Goal: Task Accomplishment & Management: Complete application form

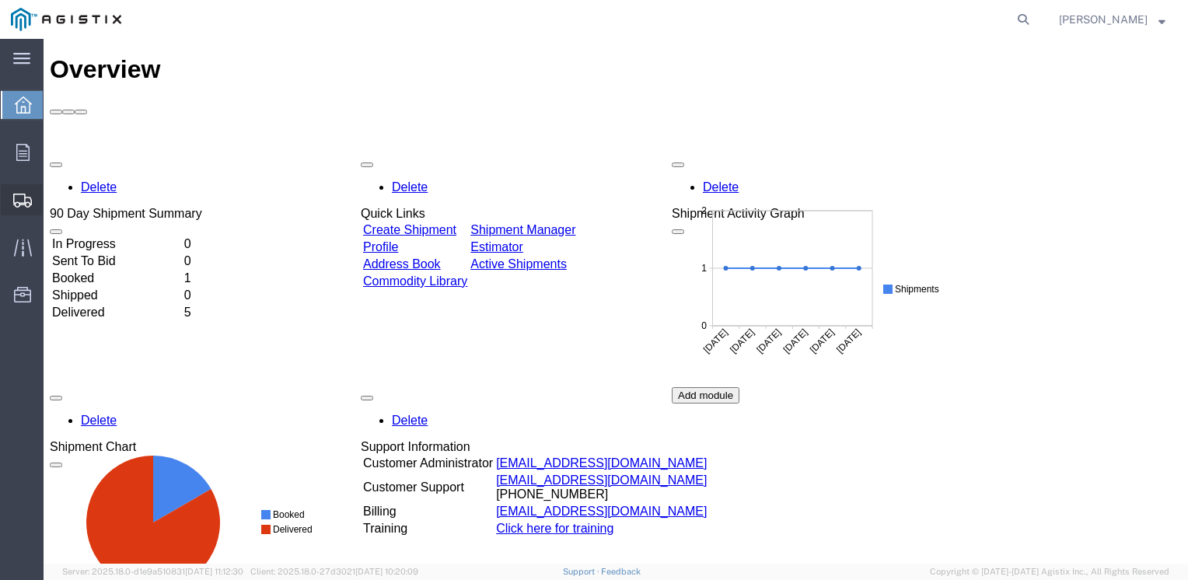
click at [0, 0] on span "Create Shipment" at bounding box center [0, 0] width 0 height 0
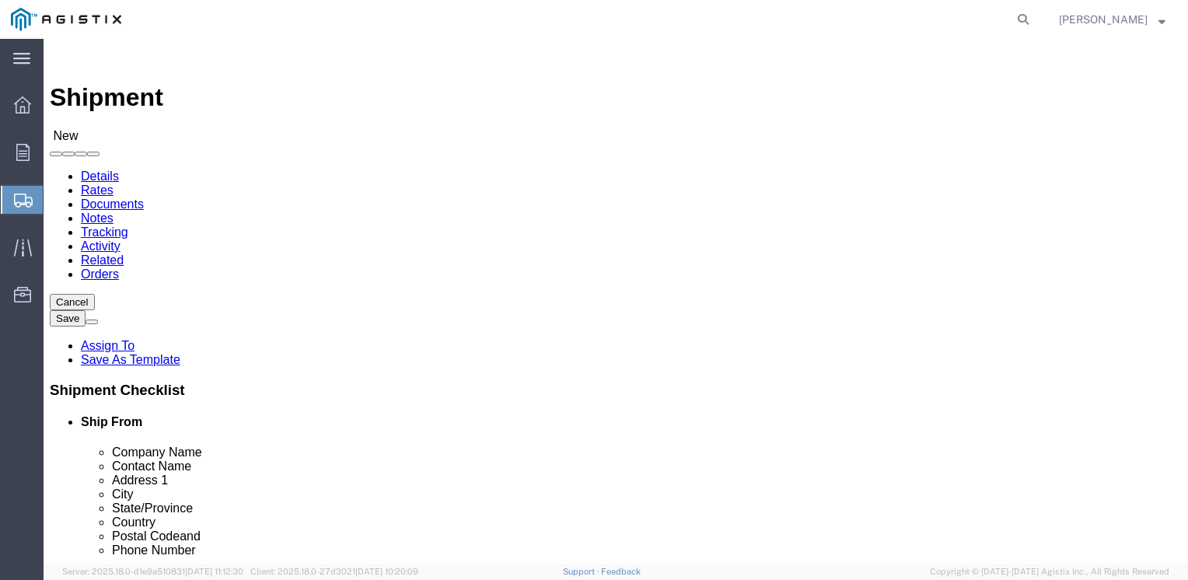
select select
click select "Select PG&E Repnet Inc"
select select "119836"
click select "Select PG&E Repnet Inc"
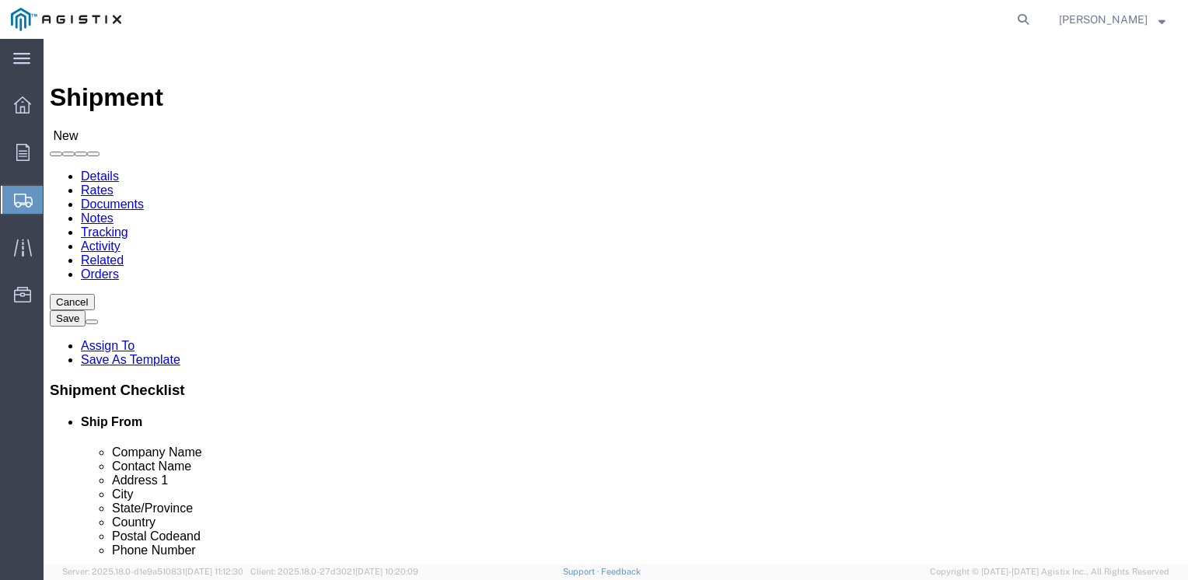
select select
click select "Select [US_STATE][GEOGRAPHIC_DATA] Waseca"
select select "73351"
click select "Select [US_STATE][GEOGRAPHIC_DATA] Waseca"
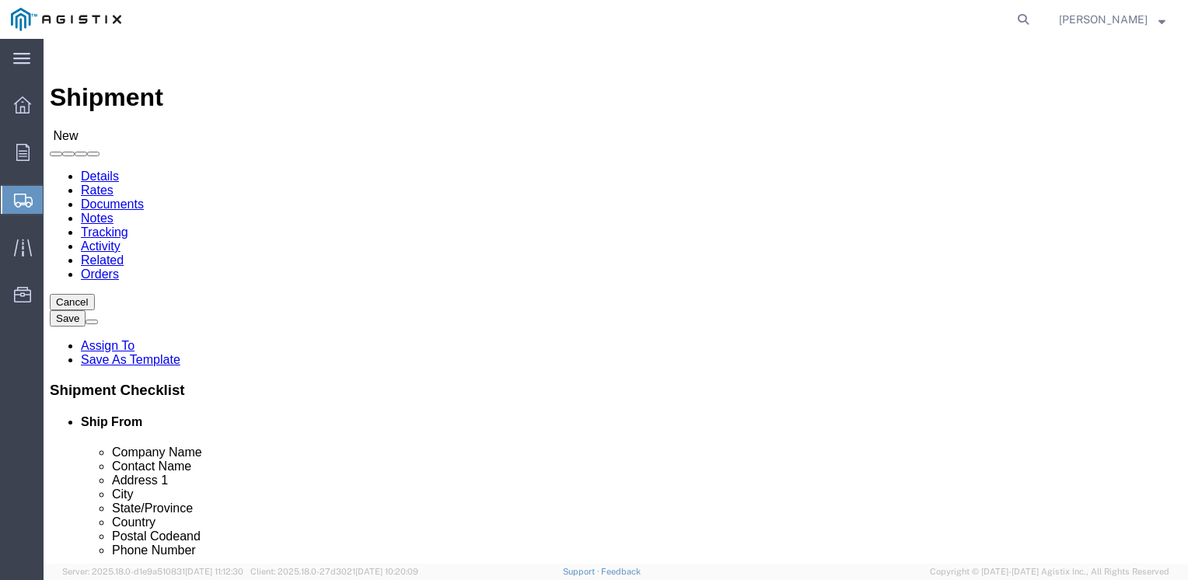
scroll to position [2291, 0]
click input "text"
type input "RHINO"
click input "text"
type input "[PERSON_NAME]"
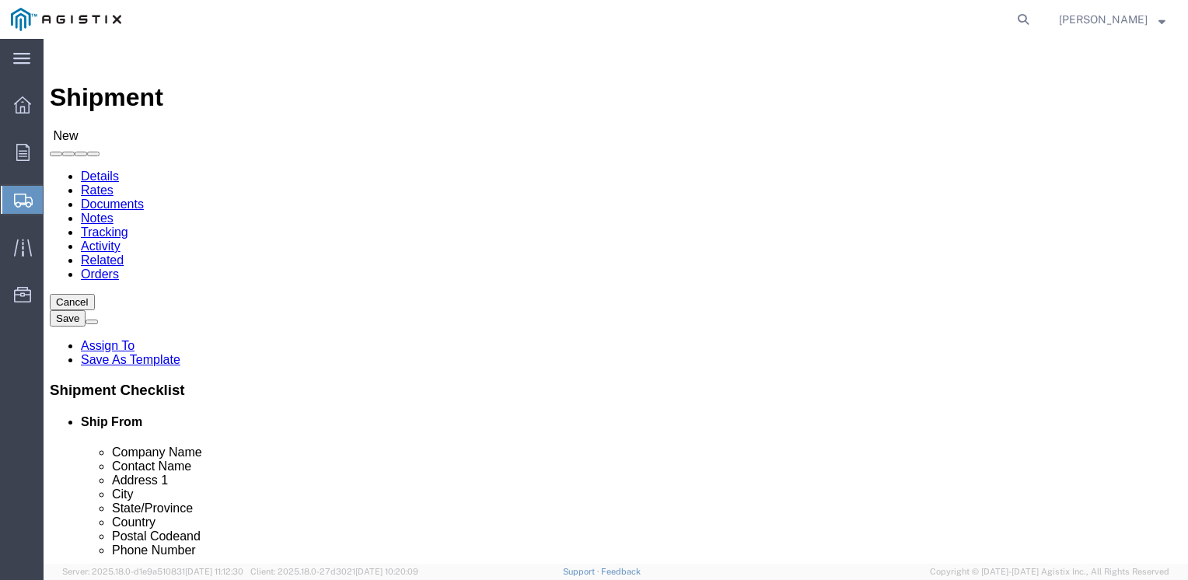
type input "[STREET_ADDRESS]"
type input "s"
click input "Ste 215 Docks 27-31"
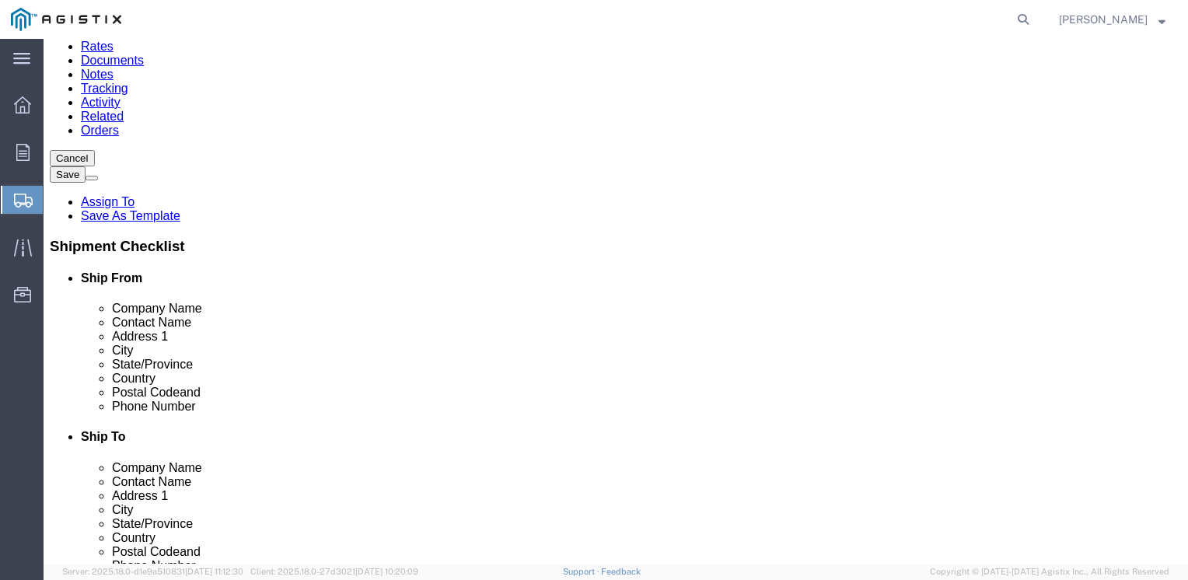
scroll to position [155, 0]
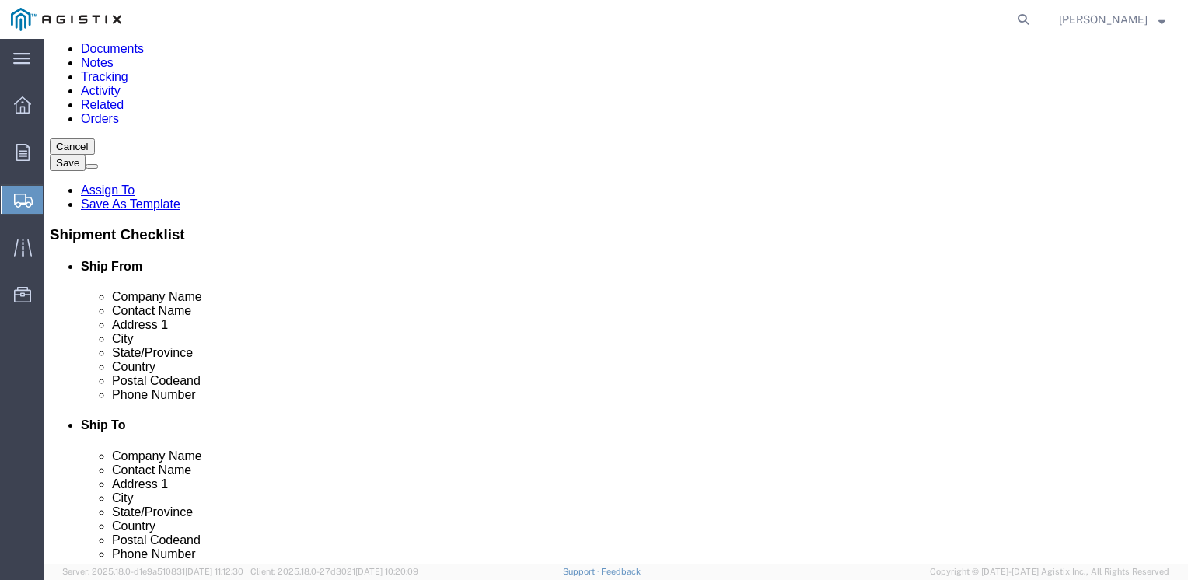
type input "Ste 115 Docks 27-31"
click input "text"
type input "Waseca"
type input ","
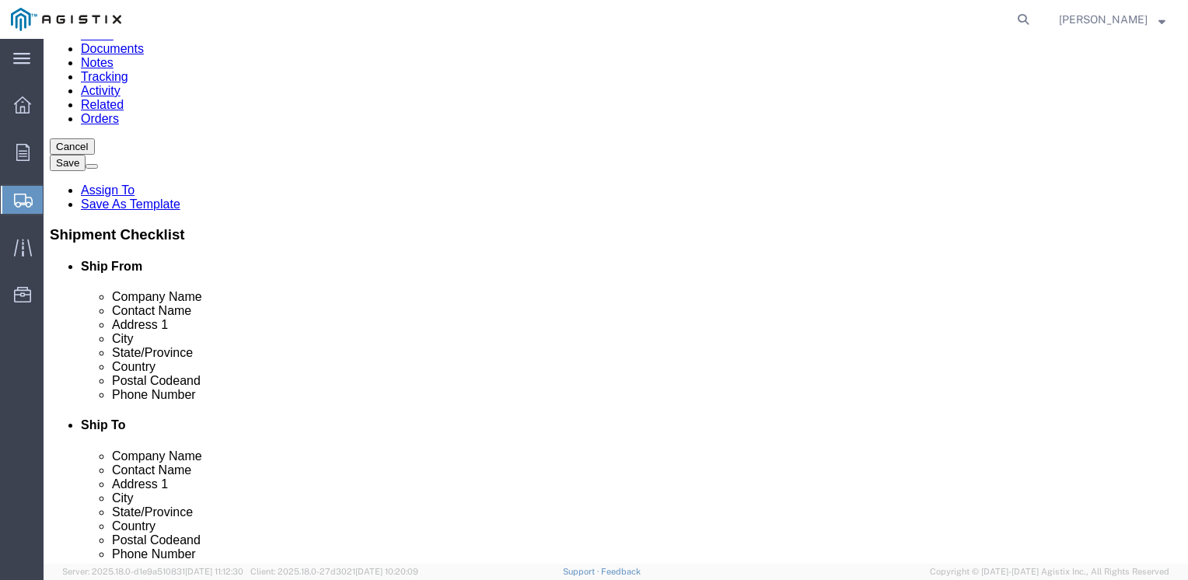
type input ","
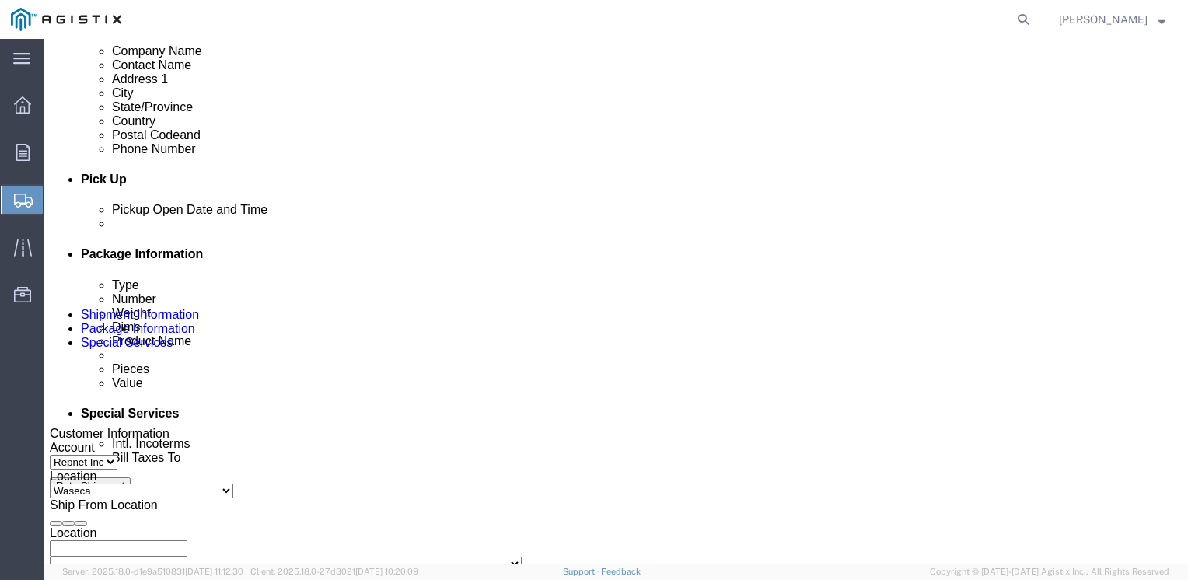
scroll to position [622, 0]
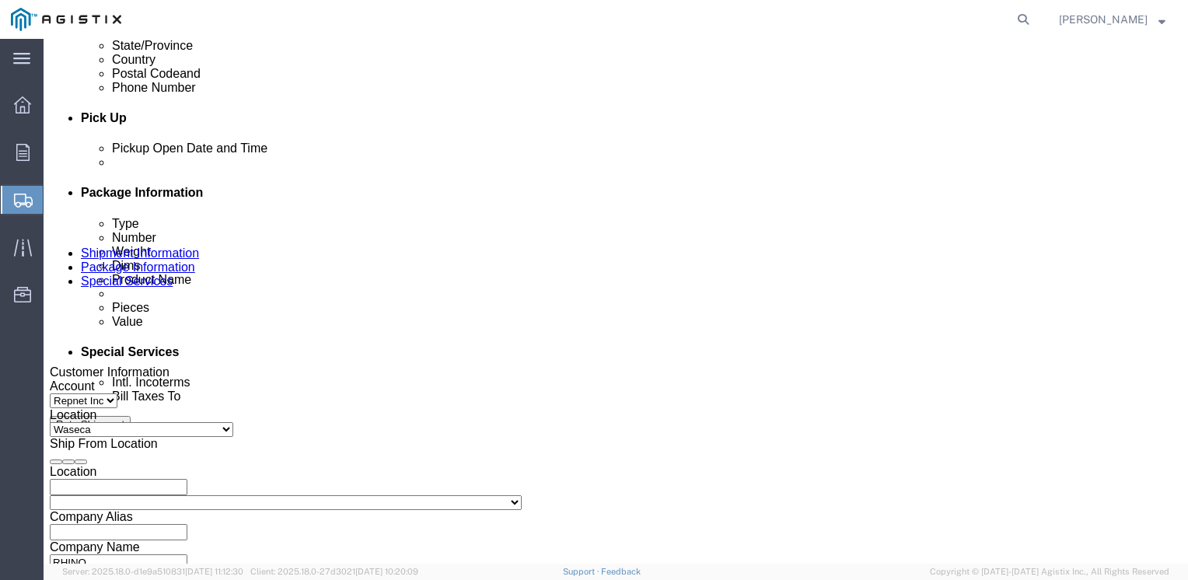
type input "m"
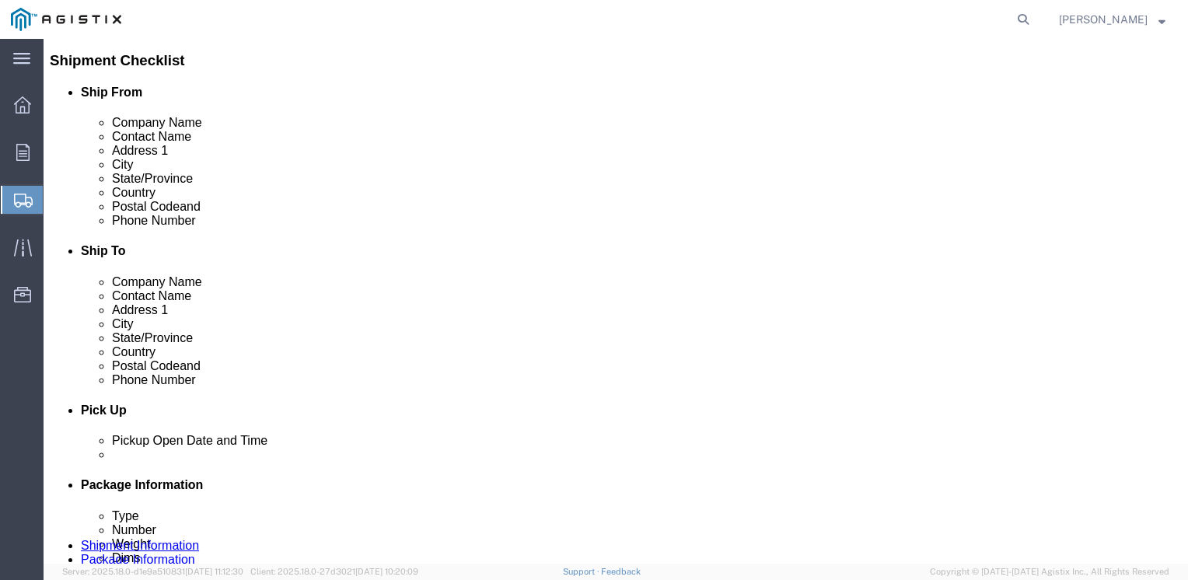
click body "Shipment New Details Rates Documents Notes Tracking Activity Related Orders Can…"
click input "text"
type input "56093"
click input "text"
type input "[PHONE_NUMBER]"
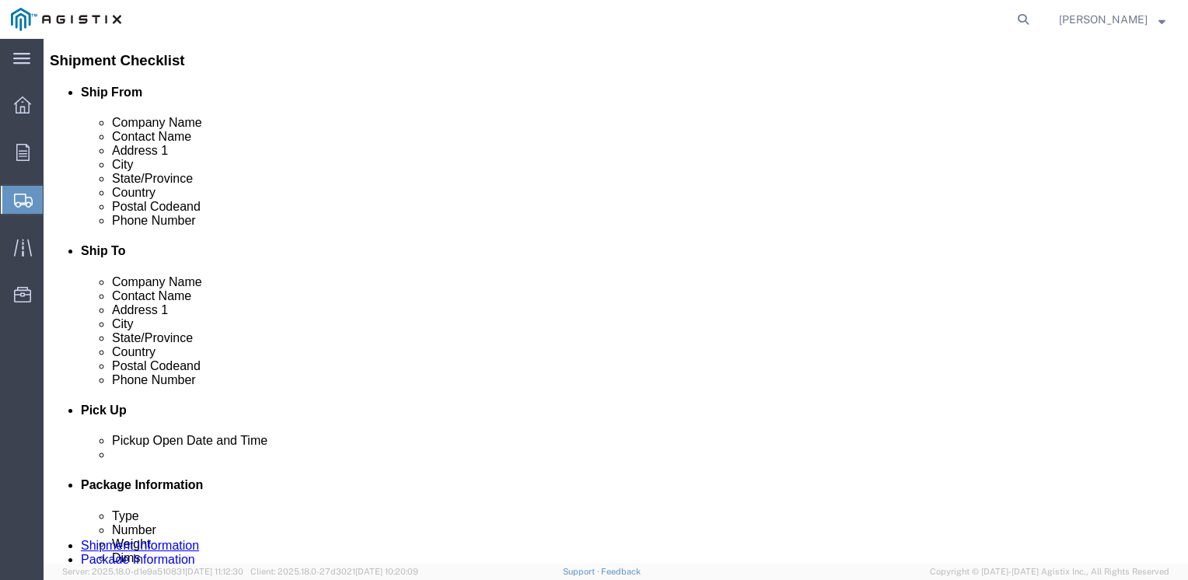
click input "text"
type input "[EMAIL_ADDRESS][DOMAIN_NAME]"
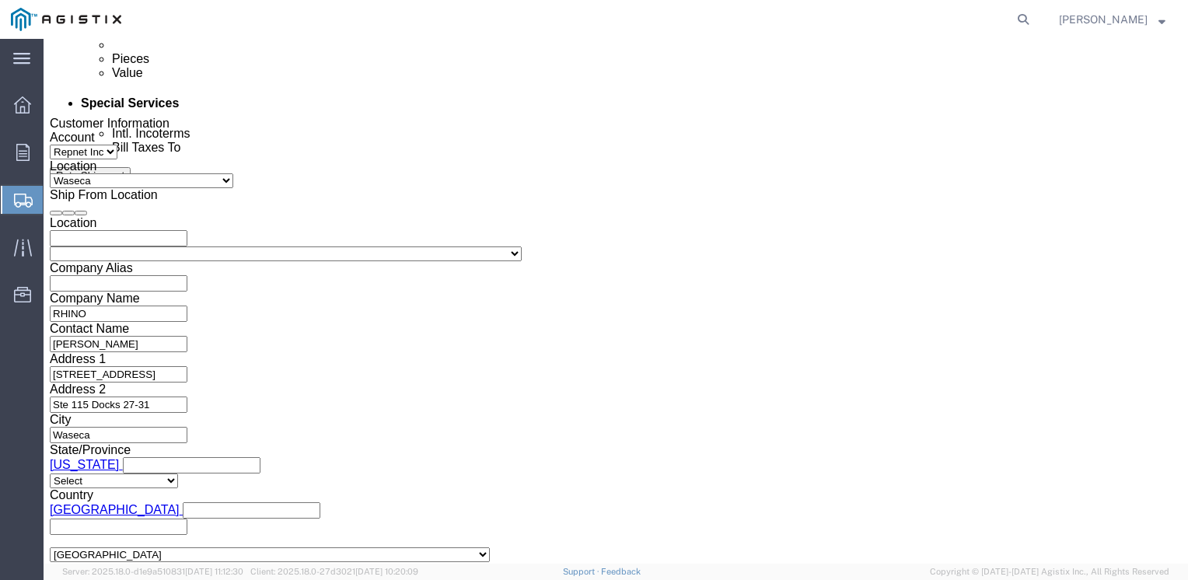
scroll to position [950, 0]
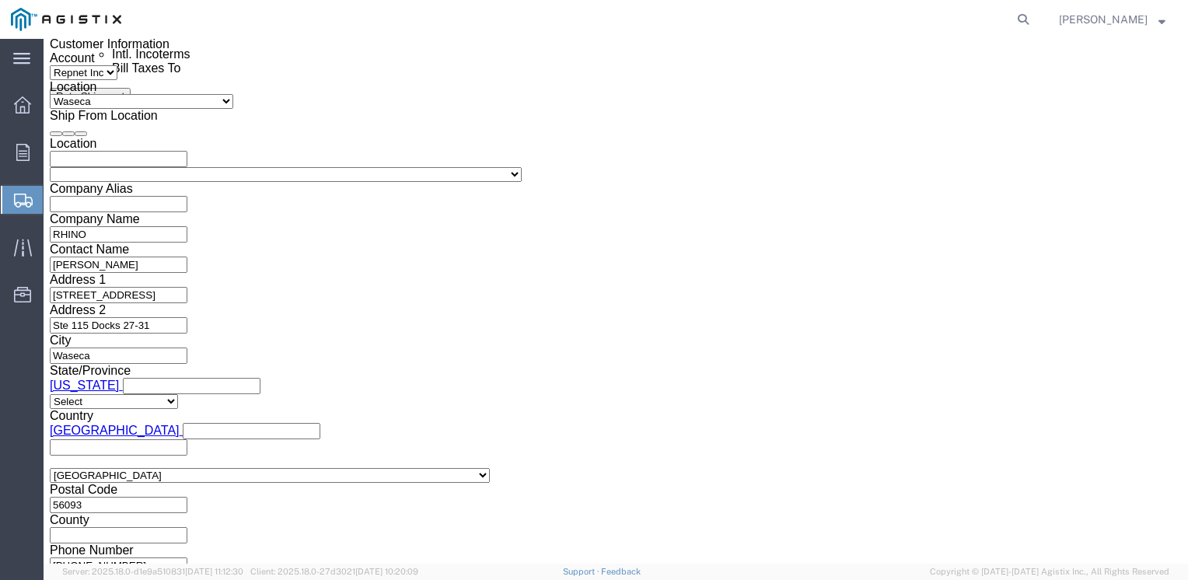
click select "Select Air Less than Truckload Multi-Leg Ocean Freight Rail Small Parcel Truckl…"
select select "LTL"
click select "Select Air Less than Truckload Multi-Leg Ocean Freight Rail Small Parcel Truckl…"
click select "Select Straight Truck"
select select "STTR"
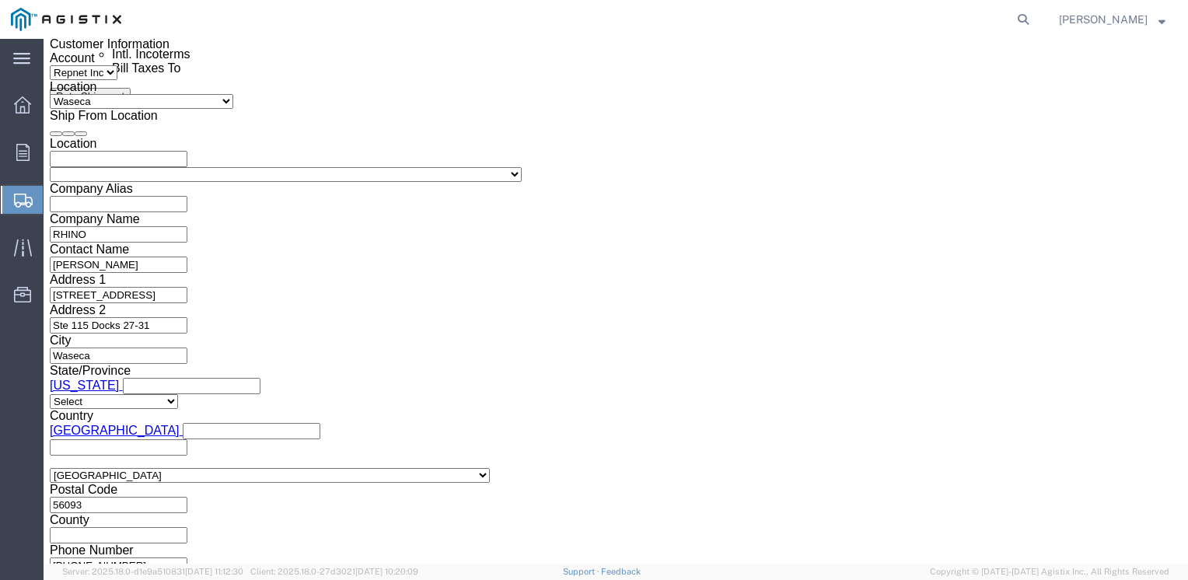
click select "Select Straight Truck"
select select
click select "Select Straight Truck"
click input "text"
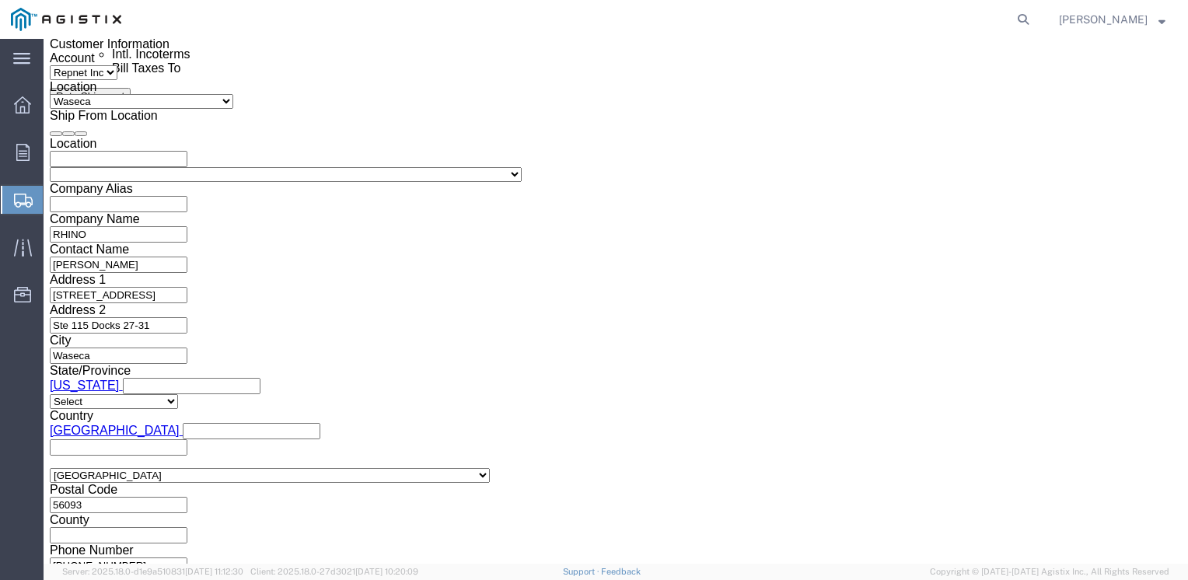
click input "text"
click div "Vehicle Select Straight Truck Size Container Number Owner Select Shipper Vessel"
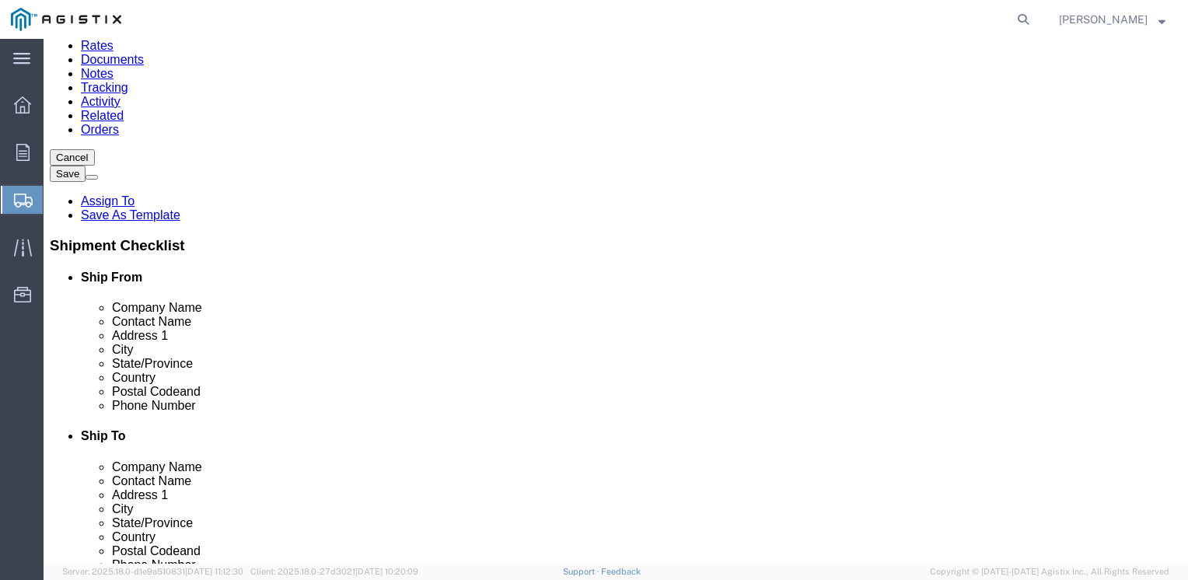
scroll to position [0, 0]
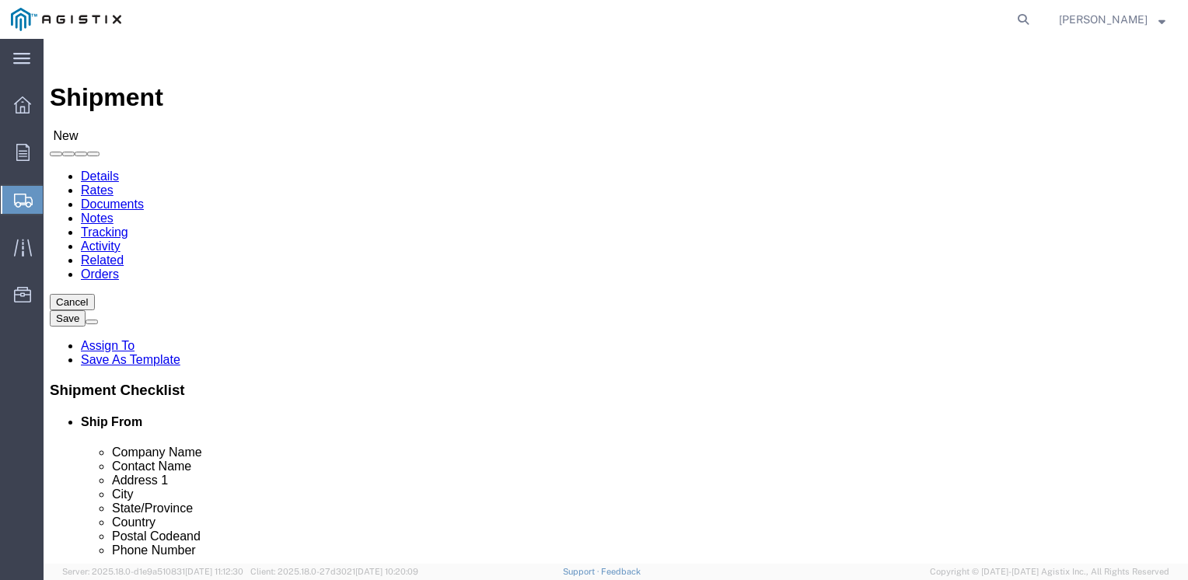
click div "Location My Profile Location (OBSOLETE) [PERSON_NAME] SC - GC TRAILER (OBSOLETE…"
click input "text"
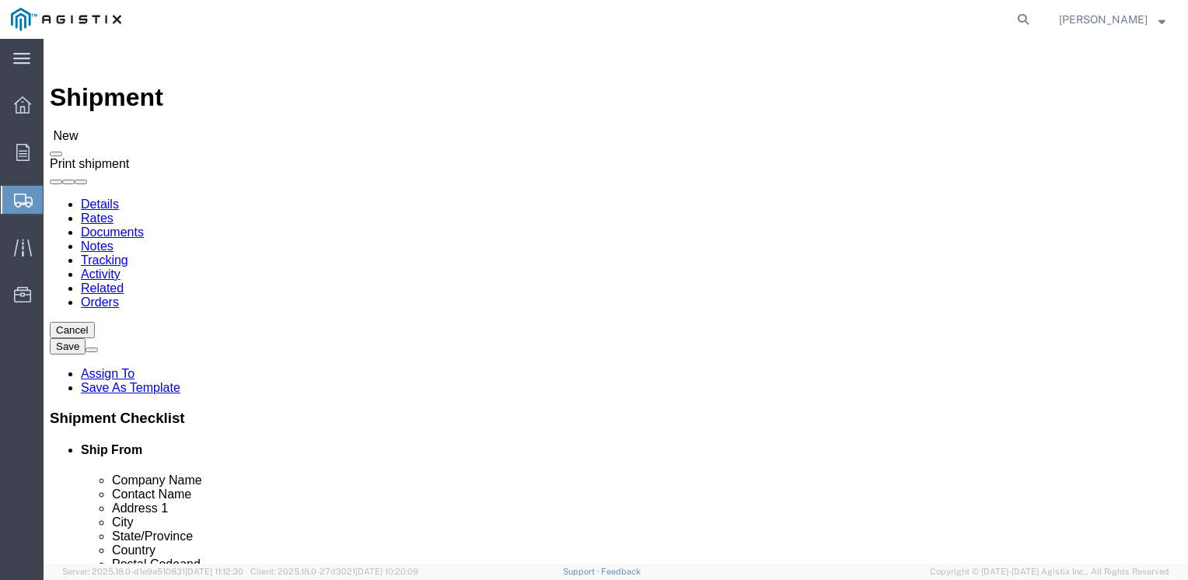
click span
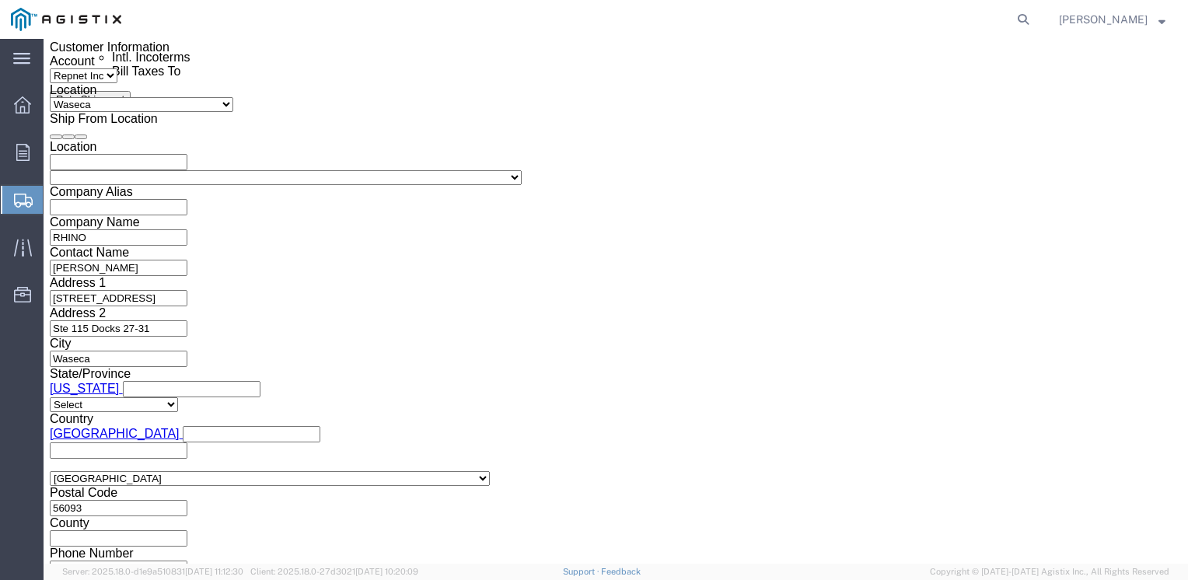
scroll to position [950, 0]
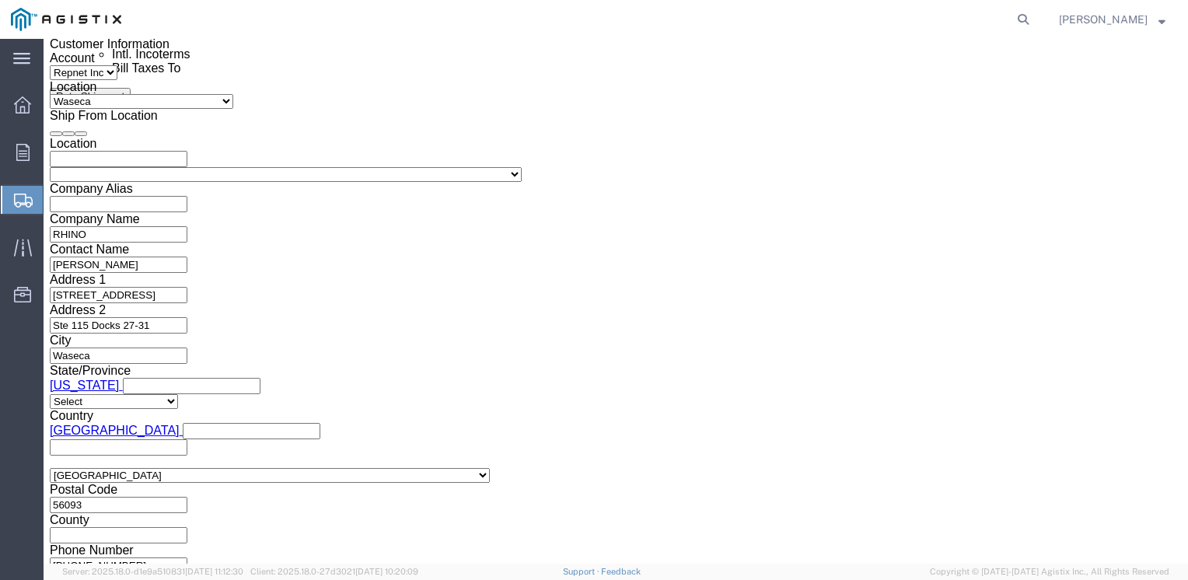
click button "Continue"
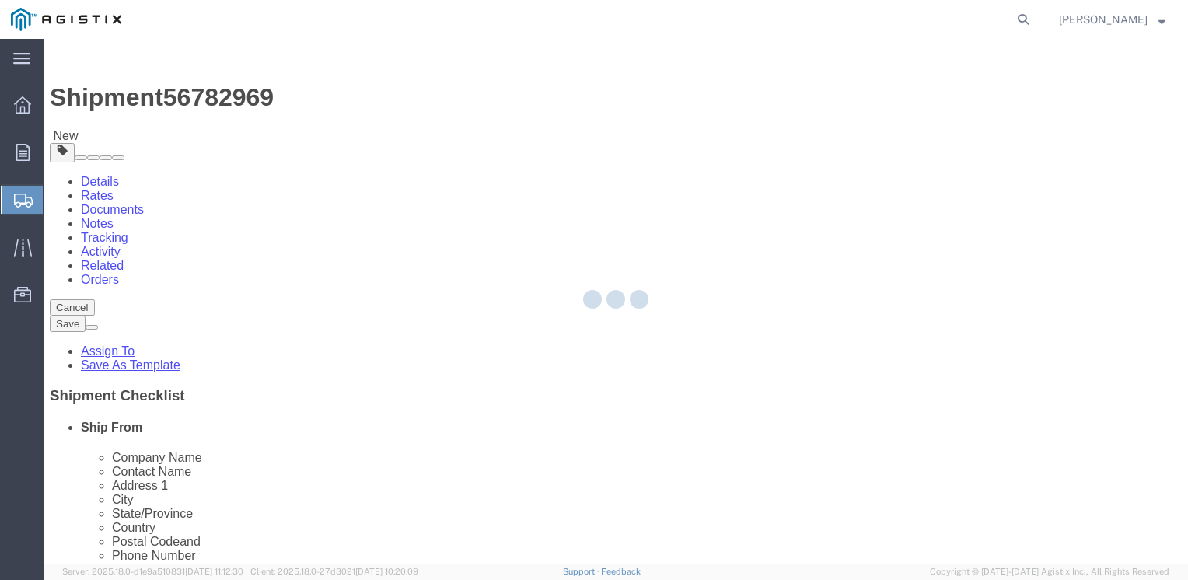
select select "CBOX"
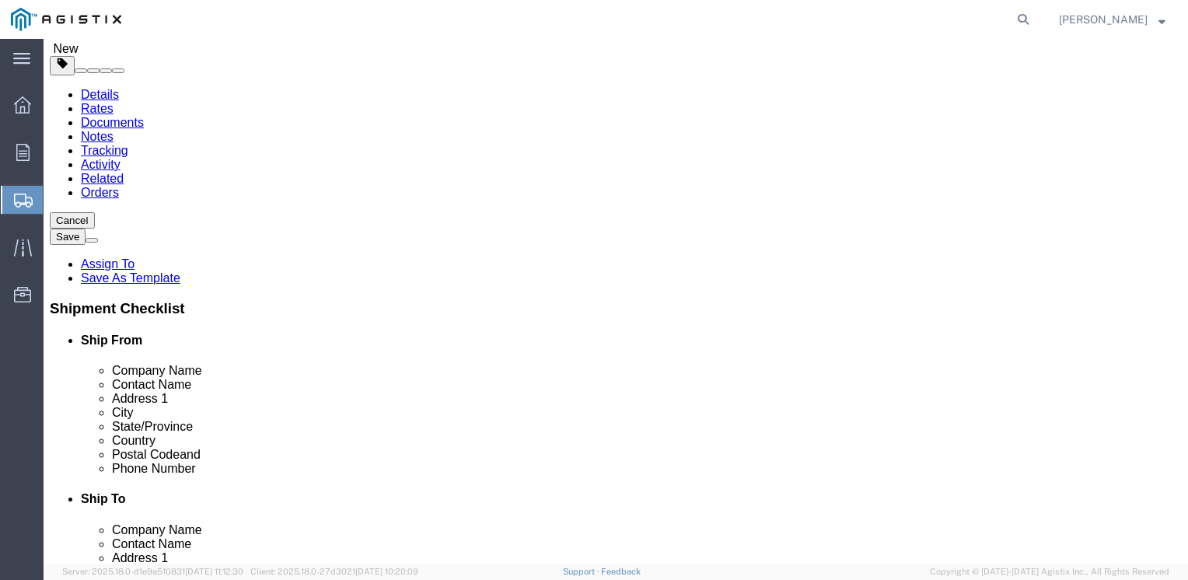
scroll to position [89, 0]
click button "Continue"
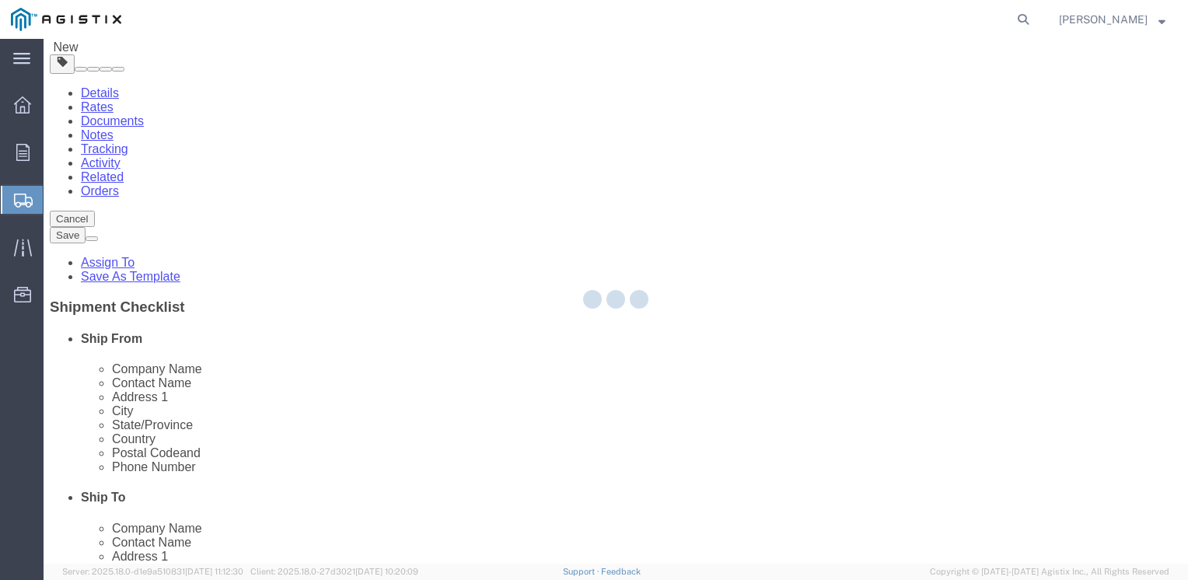
select select
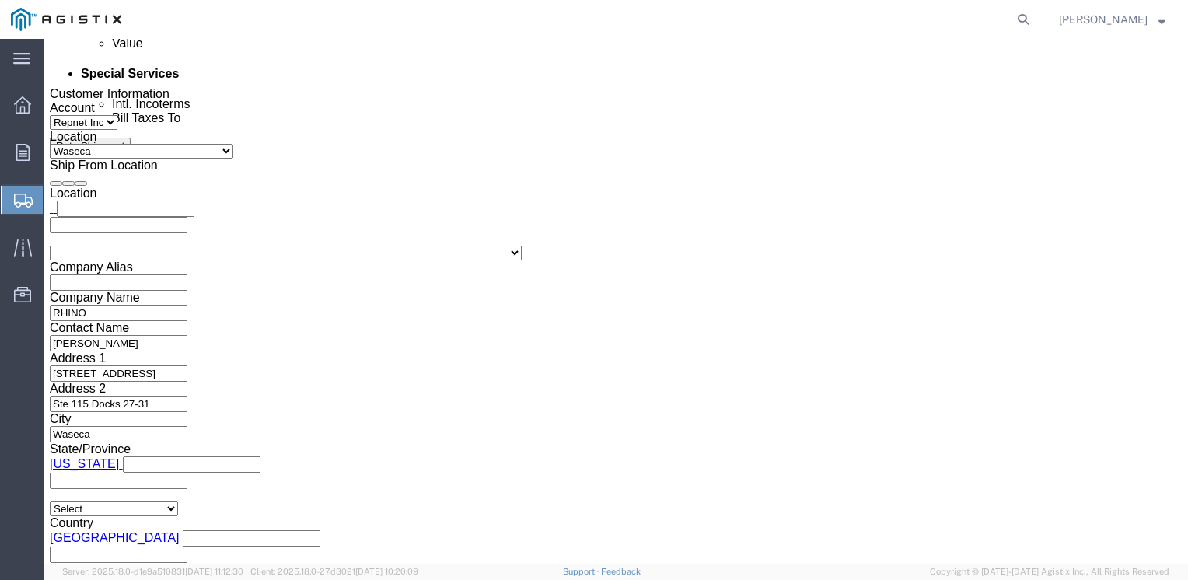
scroll to position [943, 0]
